Goal: Task Accomplishment & Management: Manage account settings

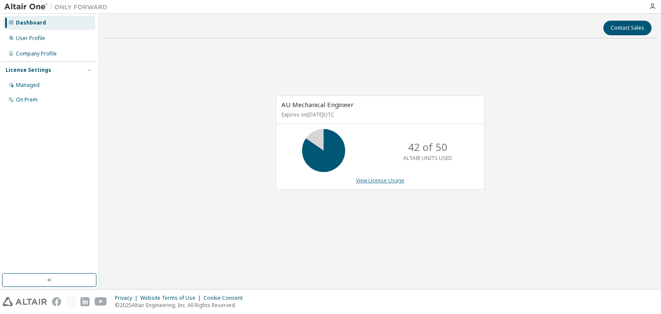
click at [383, 180] on link "View License Usage" at bounding box center [380, 180] width 49 height 7
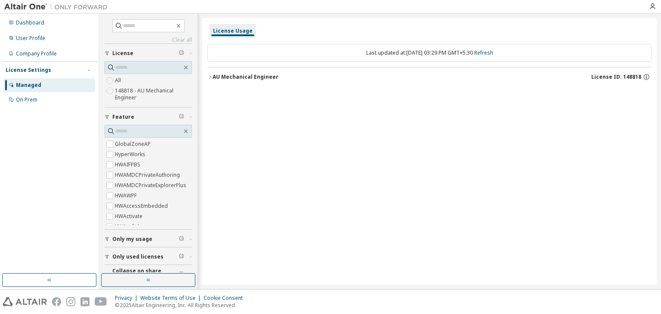
click at [213, 80] on div "AU Mechanical Engineer" at bounding box center [246, 77] width 66 height 7
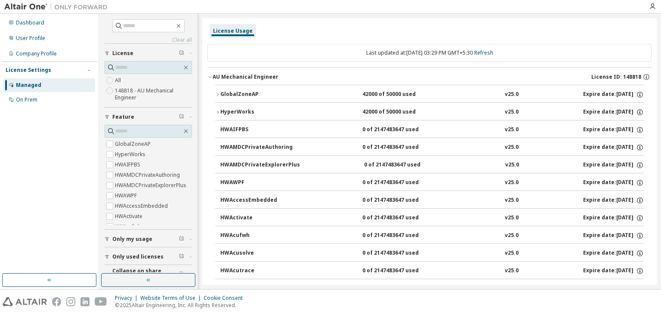
click at [220, 109] on div "HyperWorks" at bounding box center [259, 113] width 78 height 8
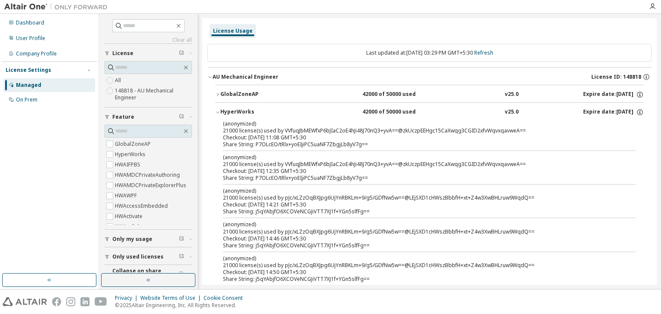
click at [219, 93] on icon "button" at bounding box center [217, 94] width 5 height 5
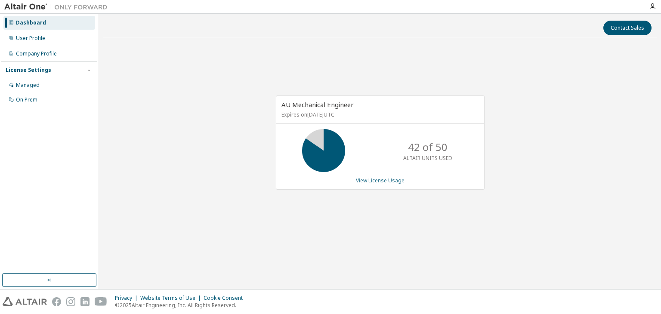
click at [375, 182] on link "View License Usage" at bounding box center [380, 180] width 49 height 7
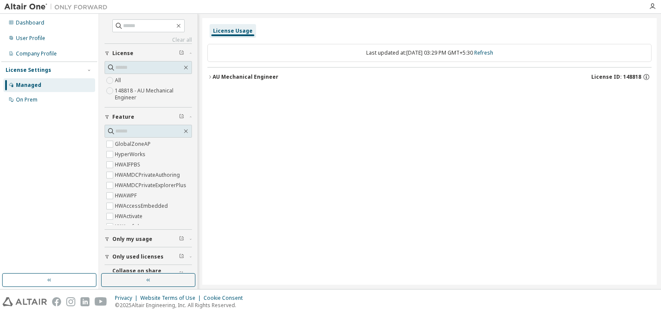
click at [208, 76] on icon "button" at bounding box center [210, 76] width 5 height 5
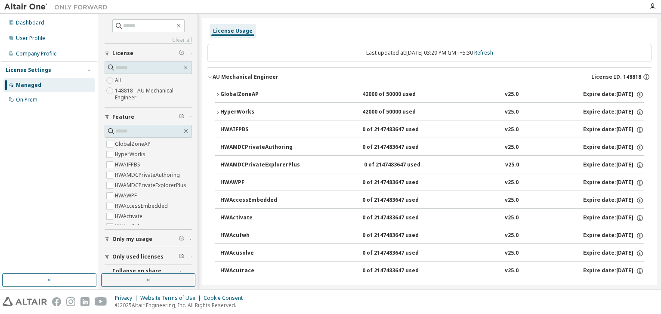
click at [219, 94] on icon "button" at bounding box center [218, 94] width 2 height 3
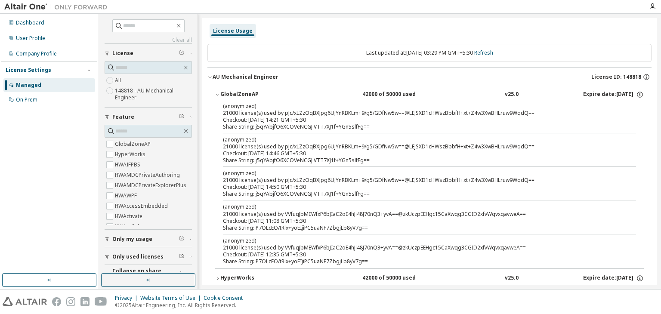
click at [654, 1] on div at bounding box center [652, 6] width 17 height 13
click at [653, 4] on icon "button" at bounding box center [652, 6] width 7 height 7
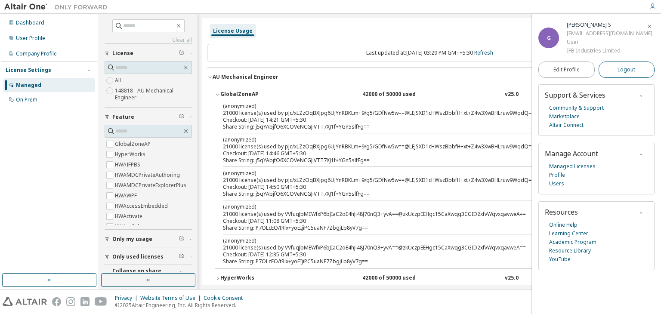
click at [617, 66] on button "Logout" at bounding box center [627, 70] width 56 height 16
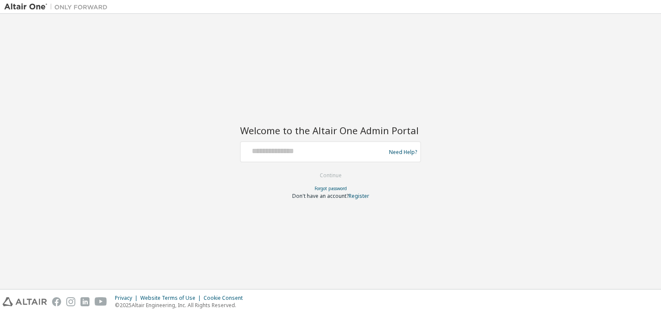
click at [326, 161] on div "Need Help?" at bounding box center [330, 152] width 181 height 21
click at [319, 155] on input "text" at bounding box center [314, 150] width 141 height 12
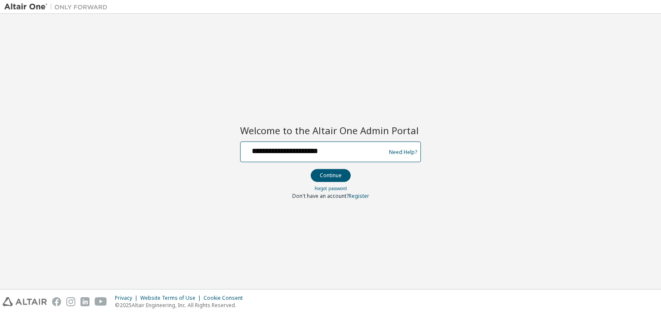
type input "**********"
click at [311, 169] on button "Continue" at bounding box center [331, 175] width 40 height 13
